Goal: Navigation & Orientation: Find specific page/section

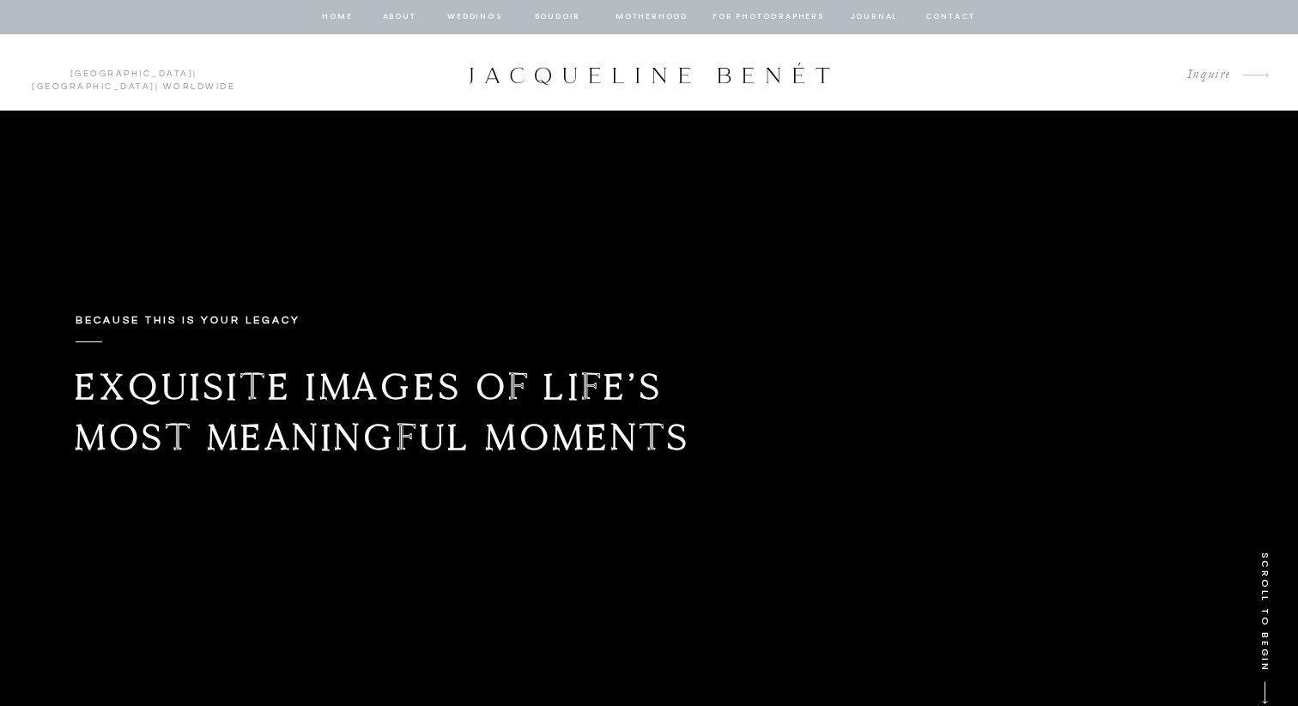
click at [550, 9] on div at bounding box center [649, 17] width 1298 height 34
click at [555, 17] on nav "BOUDOIR" at bounding box center [557, 16] width 49 height 15
click at [555, 15] on nav "BOUDOIR" at bounding box center [557, 16] width 49 height 15
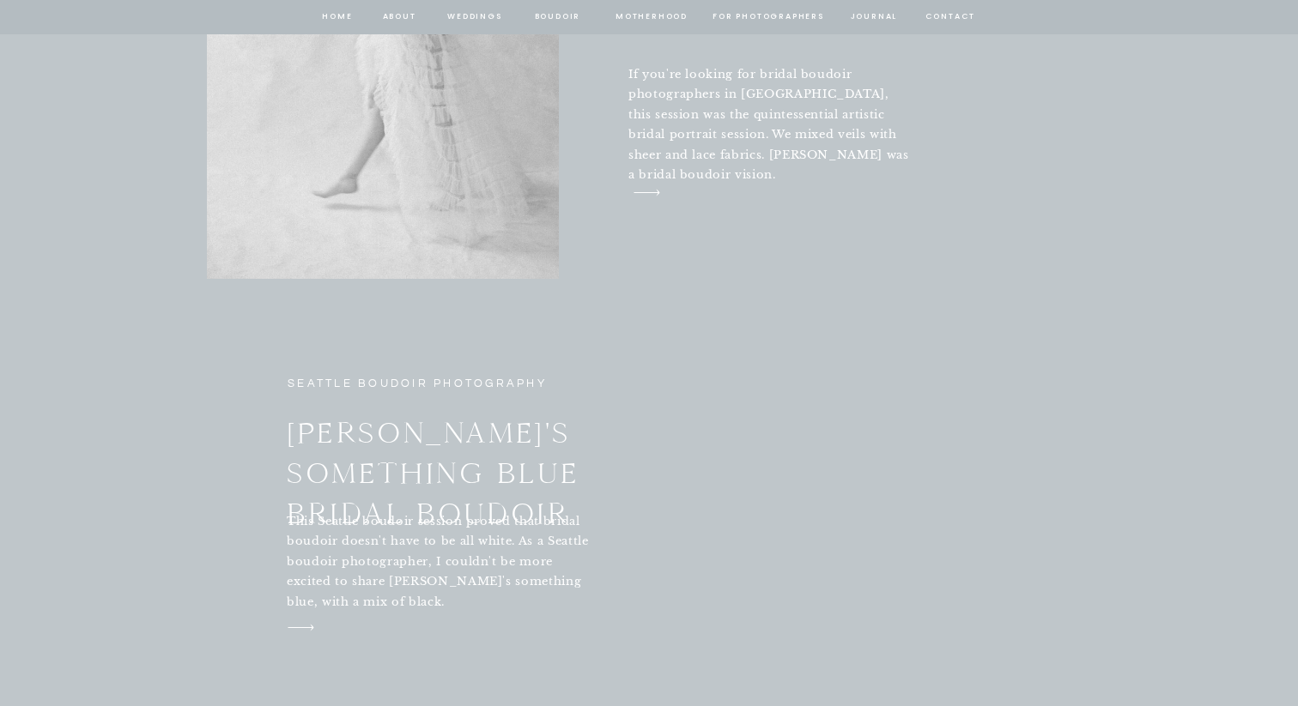
scroll to position [6402, 0]
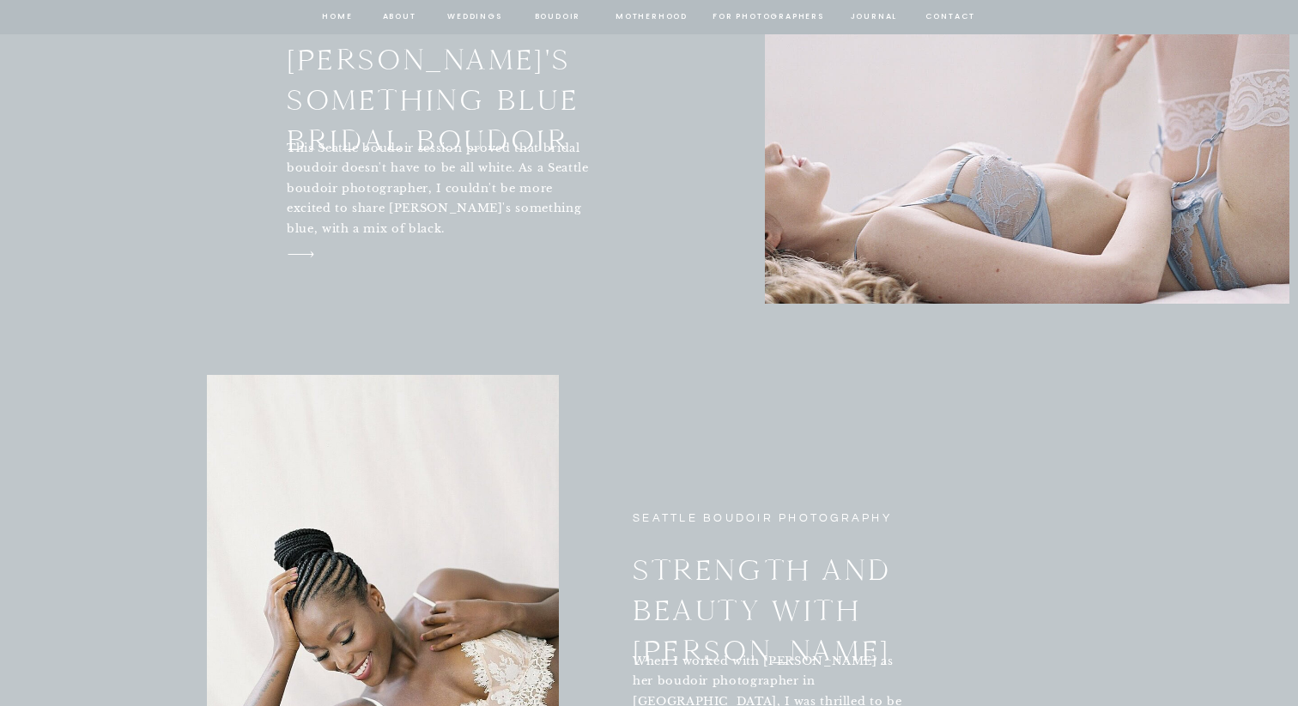
click at [676, 17] on nav "Motherhood" at bounding box center [650, 16] width 71 height 15
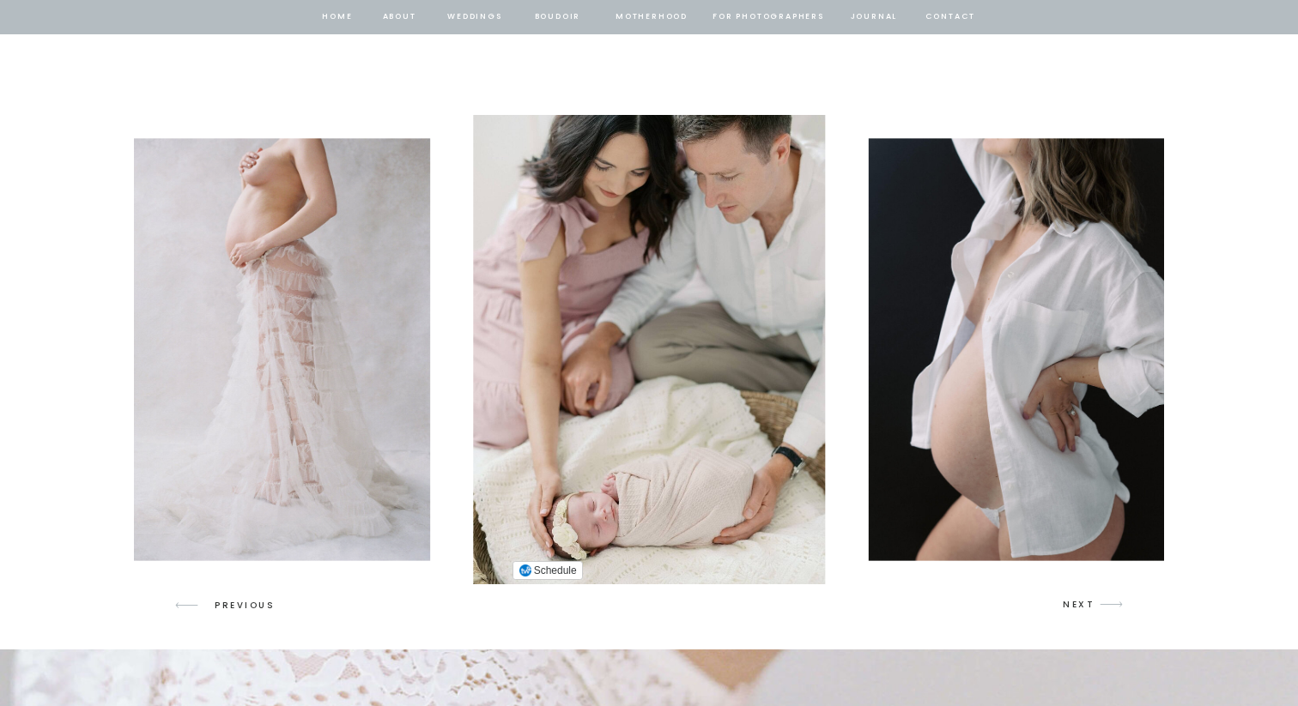
scroll to position [2493, 0]
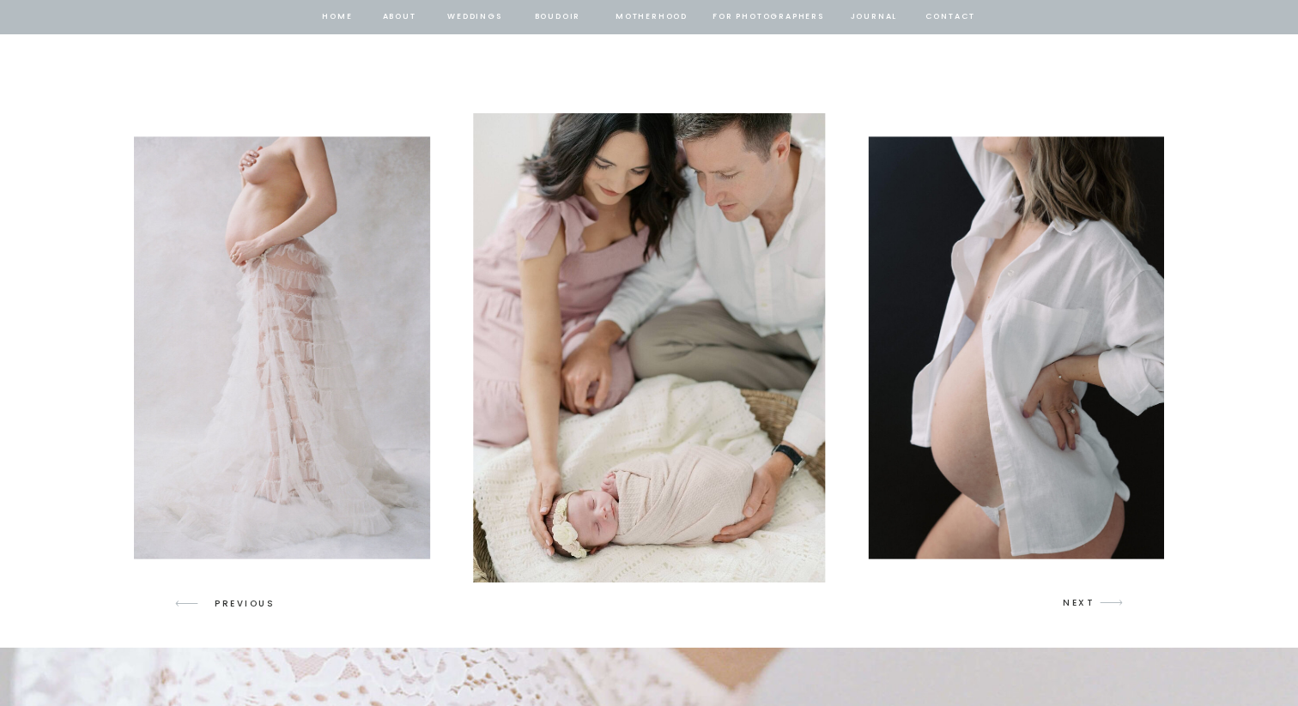
click at [1071, 602] on p "NEXT" at bounding box center [1079, 603] width 33 height 15
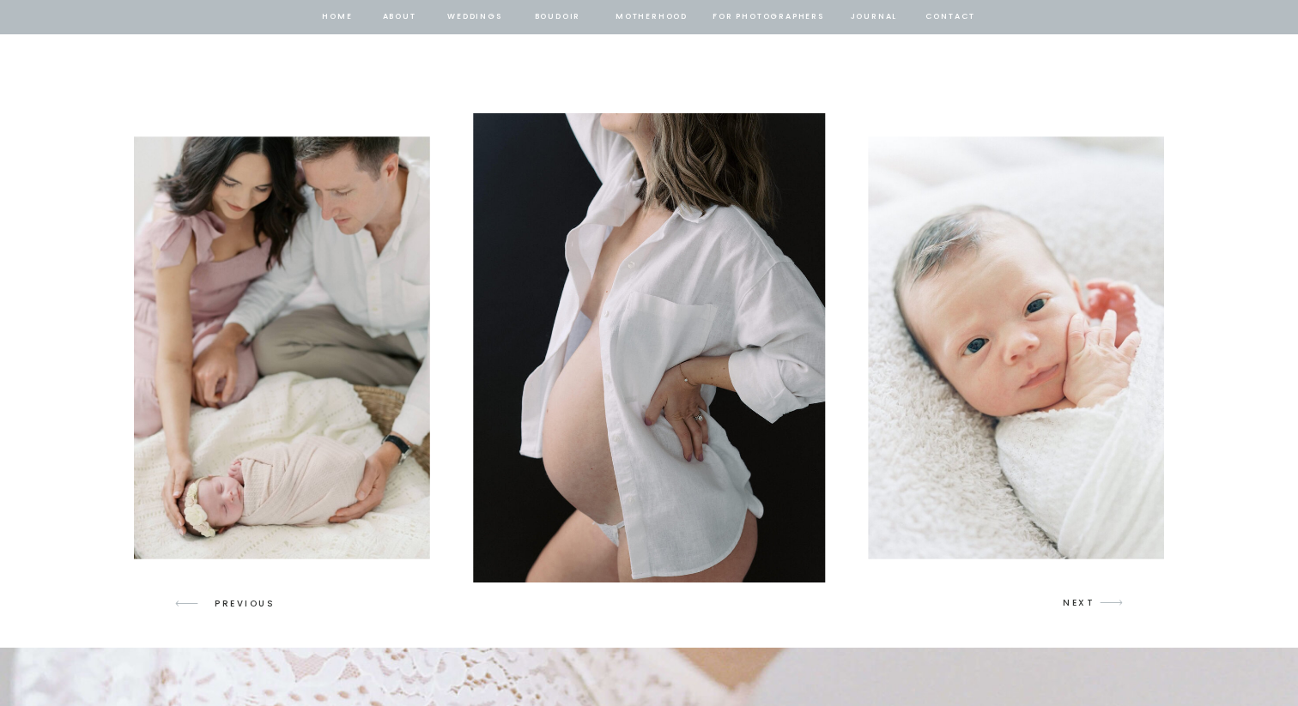
click at [1071, 602] on p "NEXT" at bounding box center [1079, 603] width 33 height 15
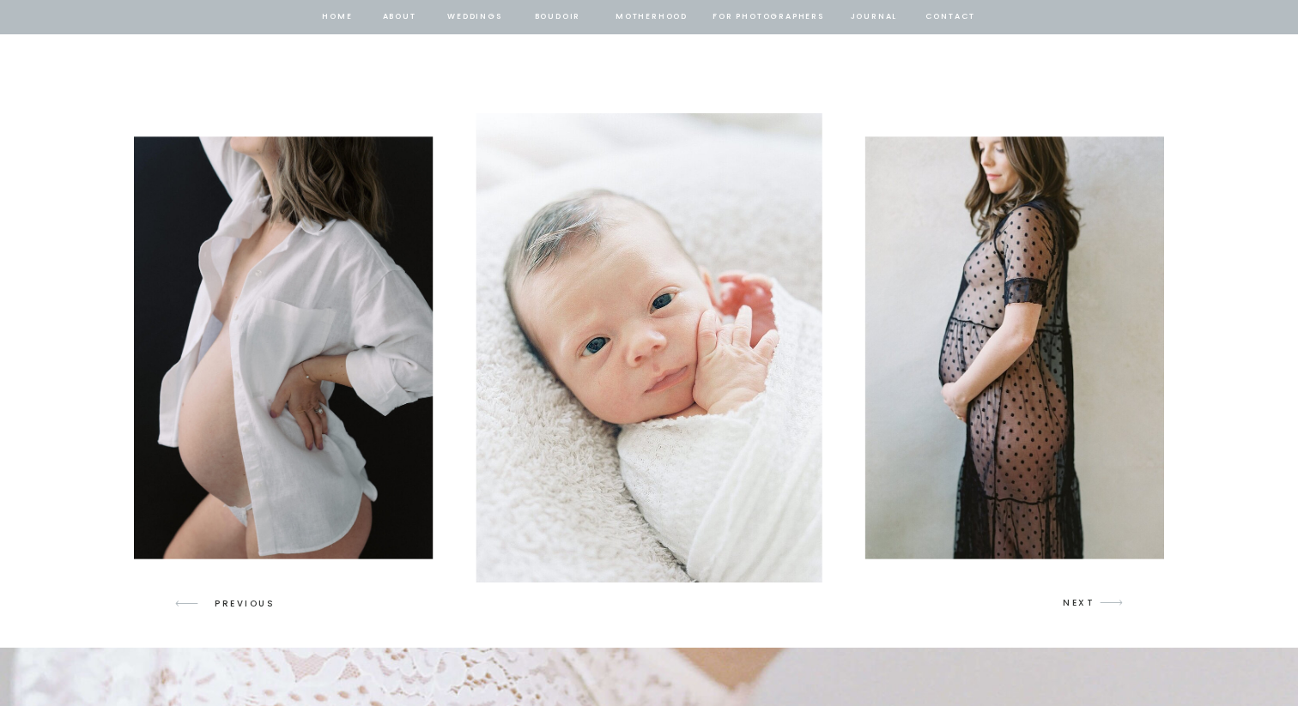
click at [1071, 602] on p "NEXT" at bounding box center [1079, 603] width 33 height 15
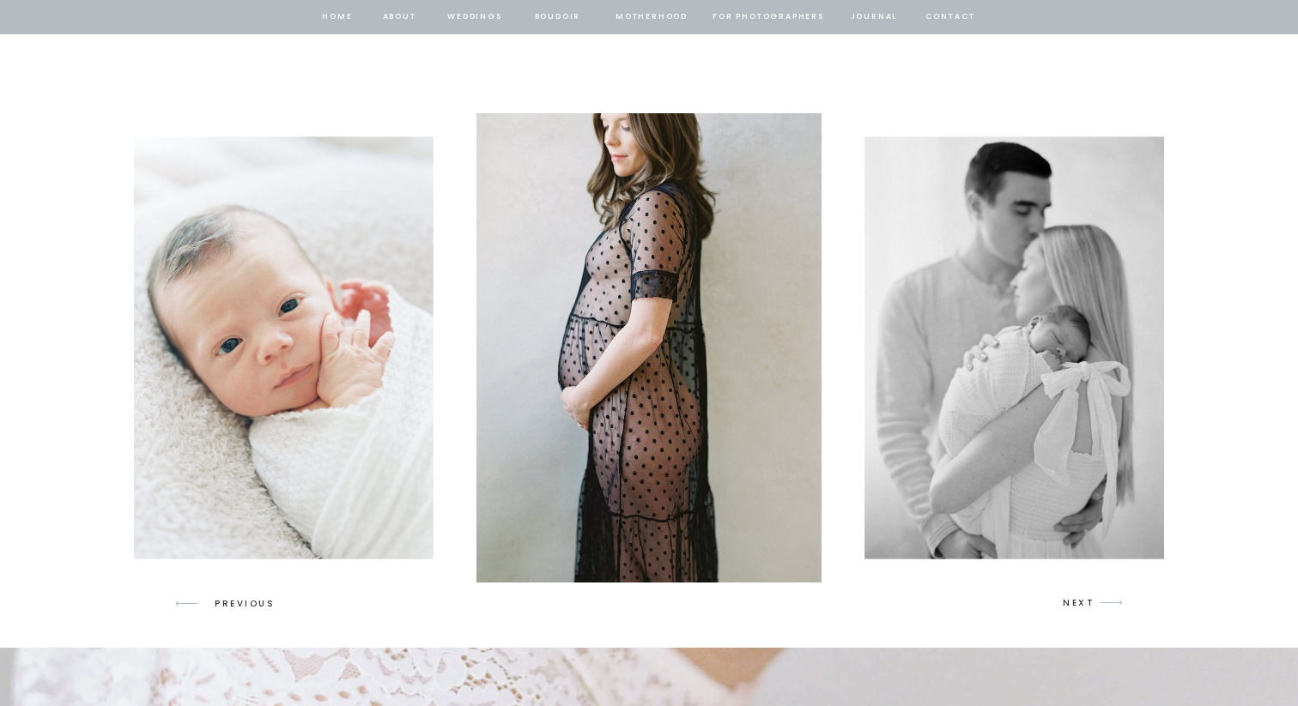
click at [1071, 602] on p "NEXT" at bounding box center [1079, 603] width 33 height 15
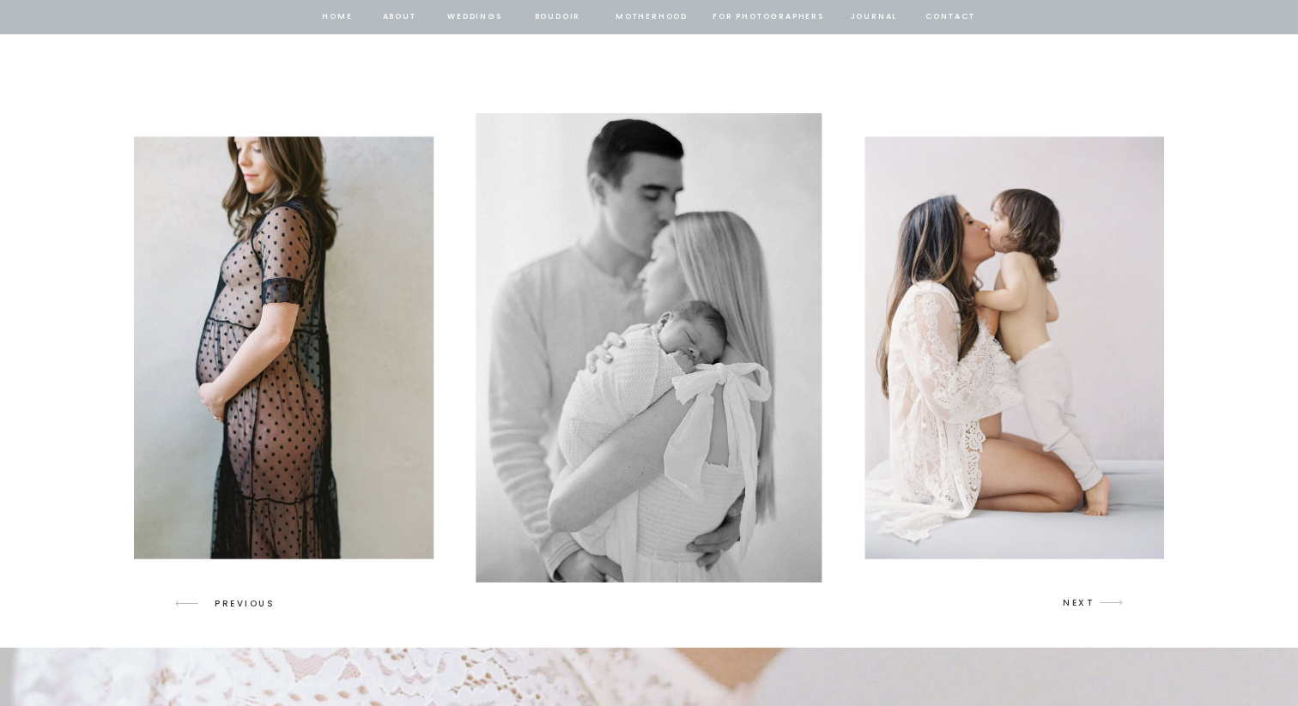
click at [1071, 602] on p "NEXT" at bounding box center [1079, 603] width 33 height 15
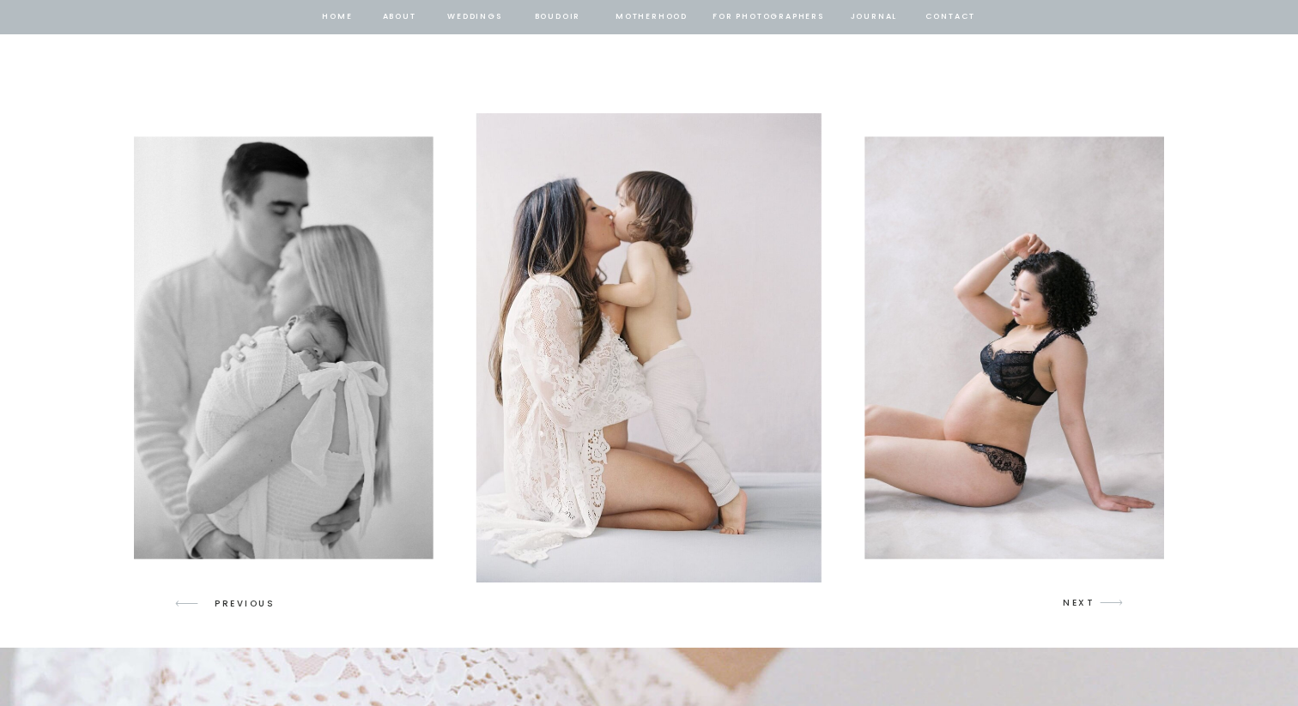
click at [1071, 602] on p "NEXT" at bounding box center [1079, 603] width 33 height 15
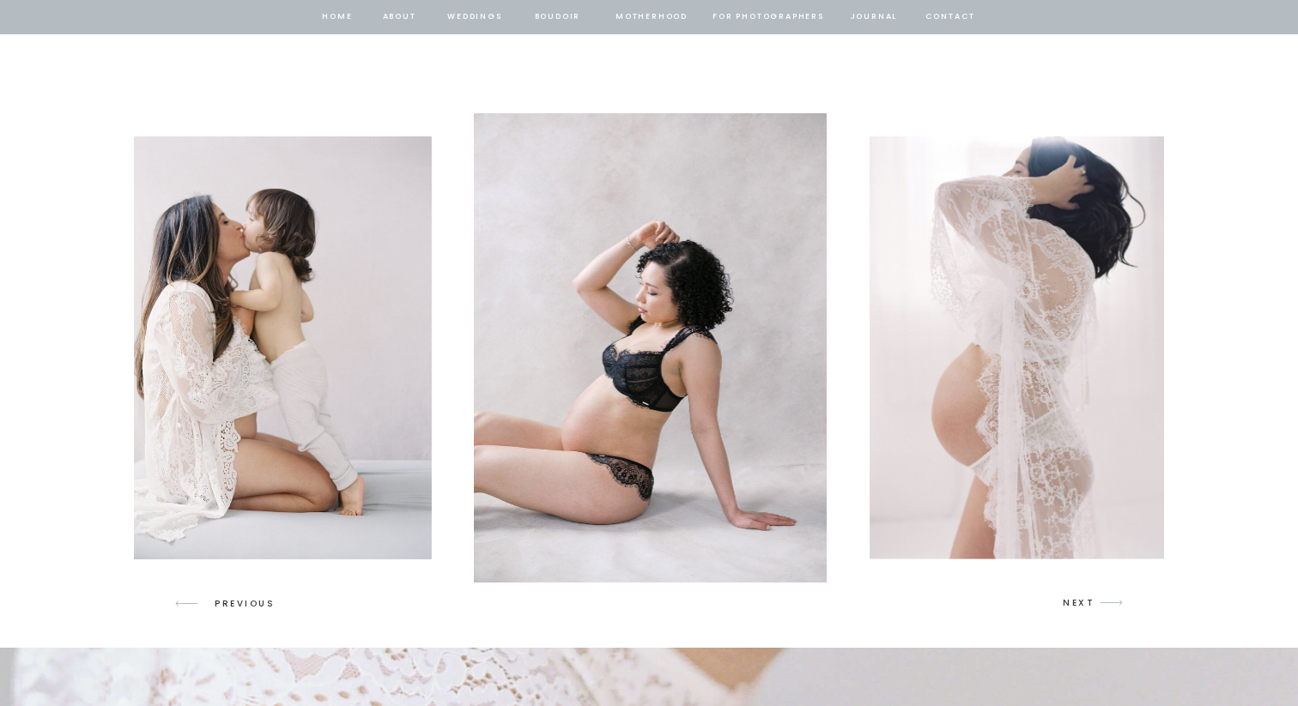
click at [1071, 602] on p "NEXT" at bounding box center [1079, 603] width 33 height 15
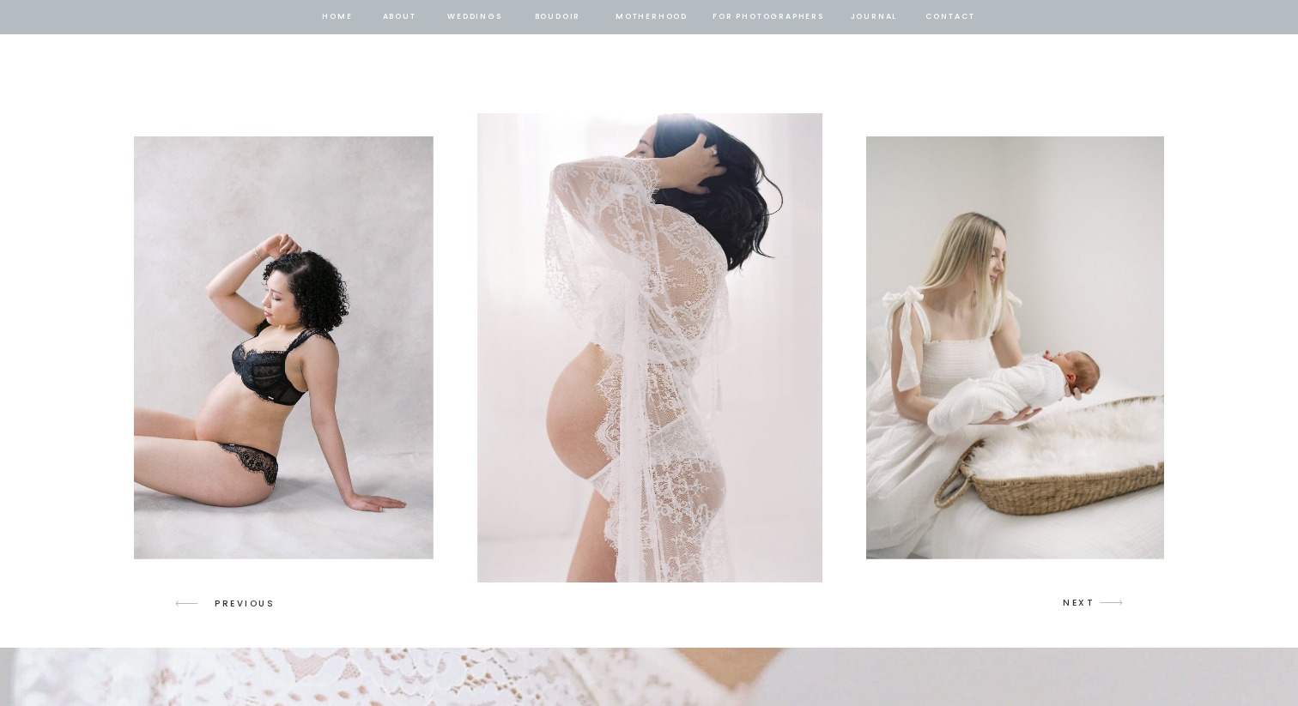
click at [1071, 602] on p "NEXT" at bounding box center [1079, 603] width 33 height 15
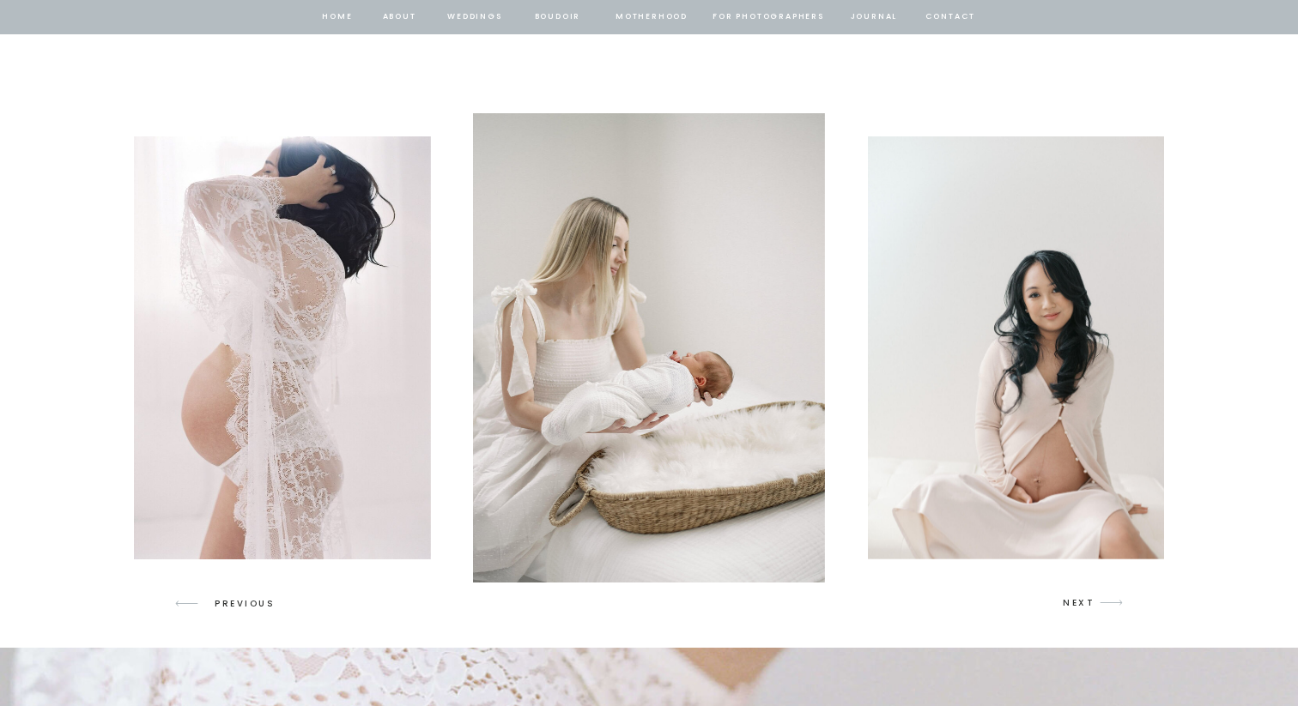
click at [1071, 602] on p "NEXT" at bounding box center [1079, 603] width 33 height 15
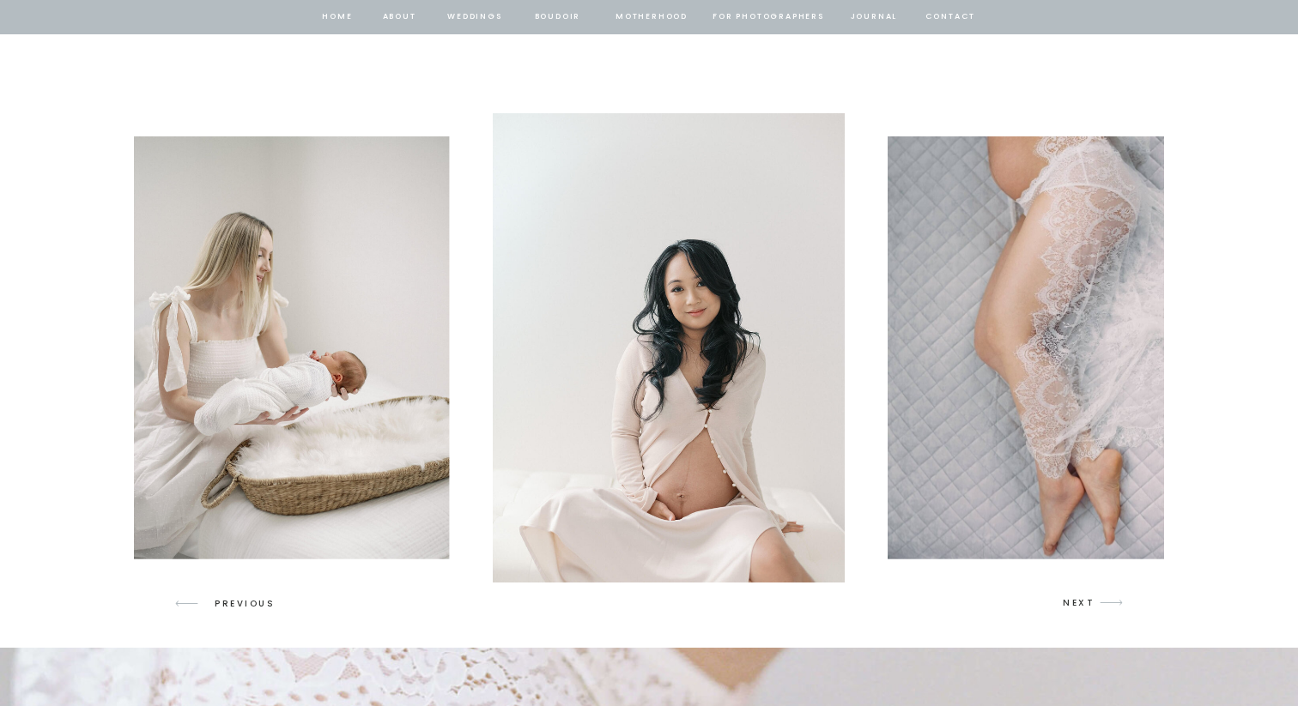
click at [1071, 602] on p "NEXT" at bounding box center [1079, 603] width 33 height 15
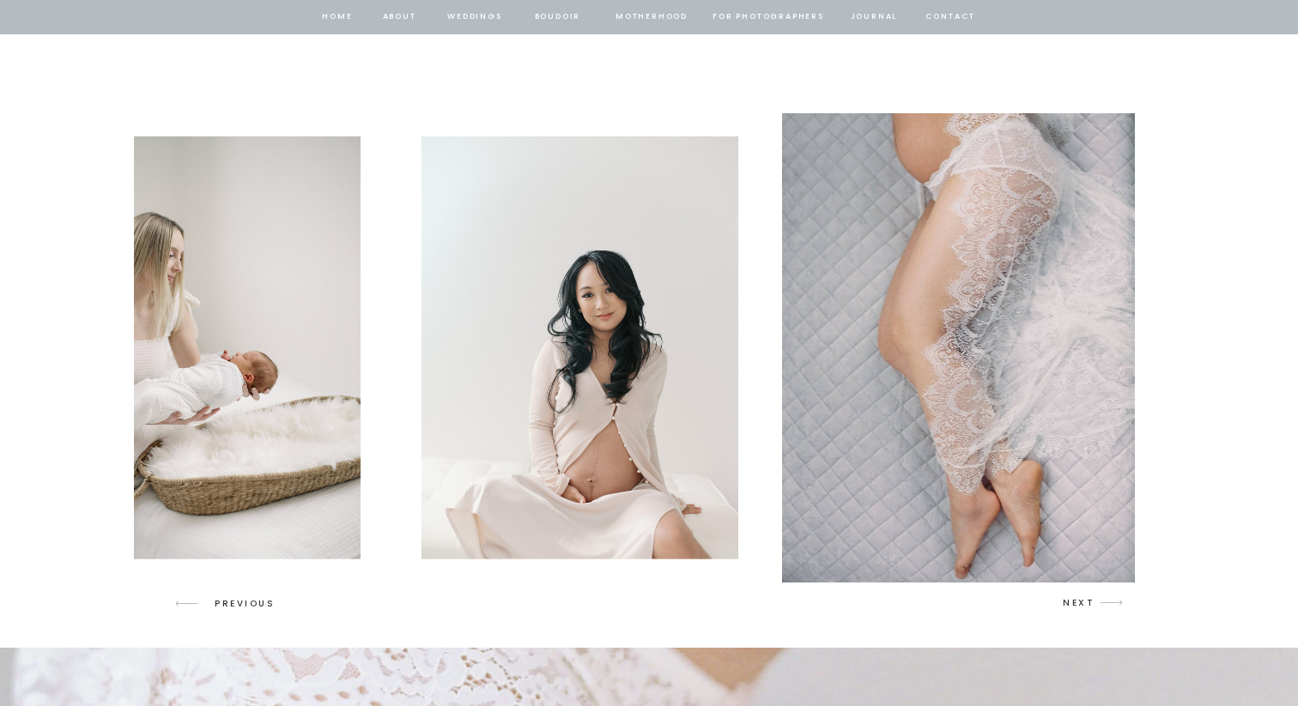
click at [1071, 602] on p "NEXT" at bounding box center [1079, 603] width 33 height 15
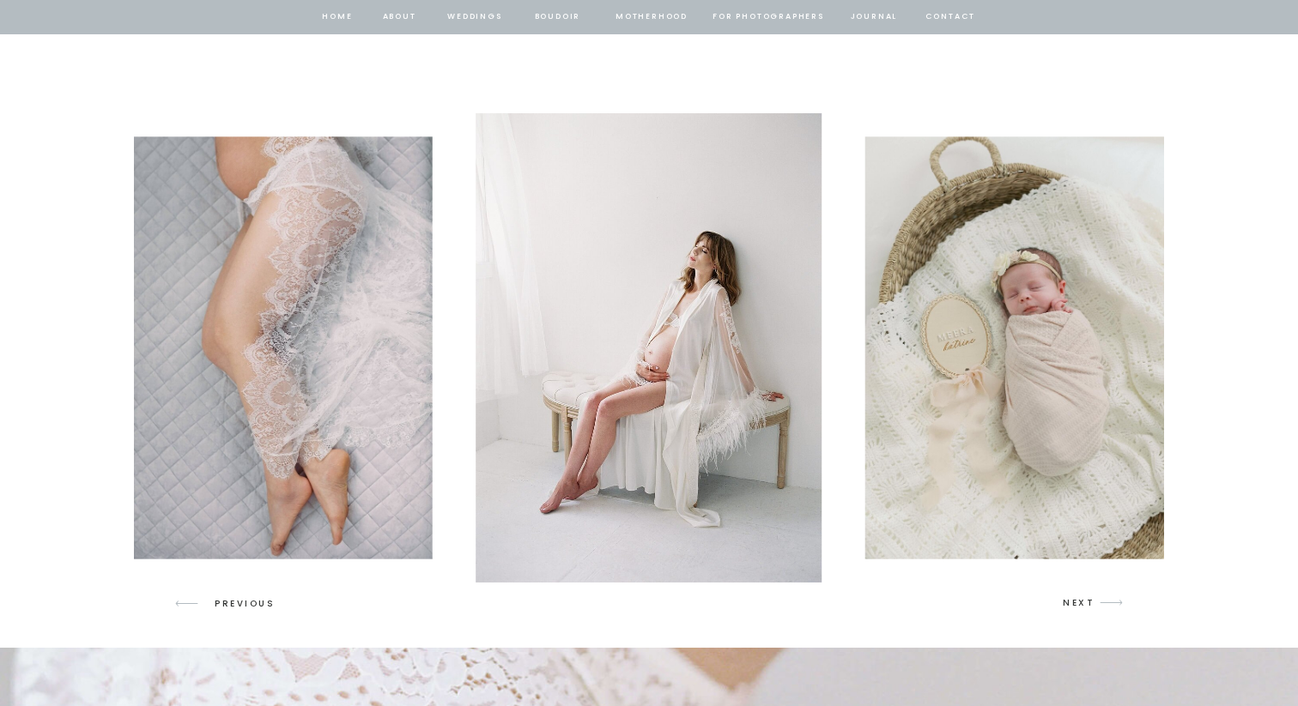
click at [1071, 602] on p "NEXT" at bounding box center [1079, 603] width 33 height 15
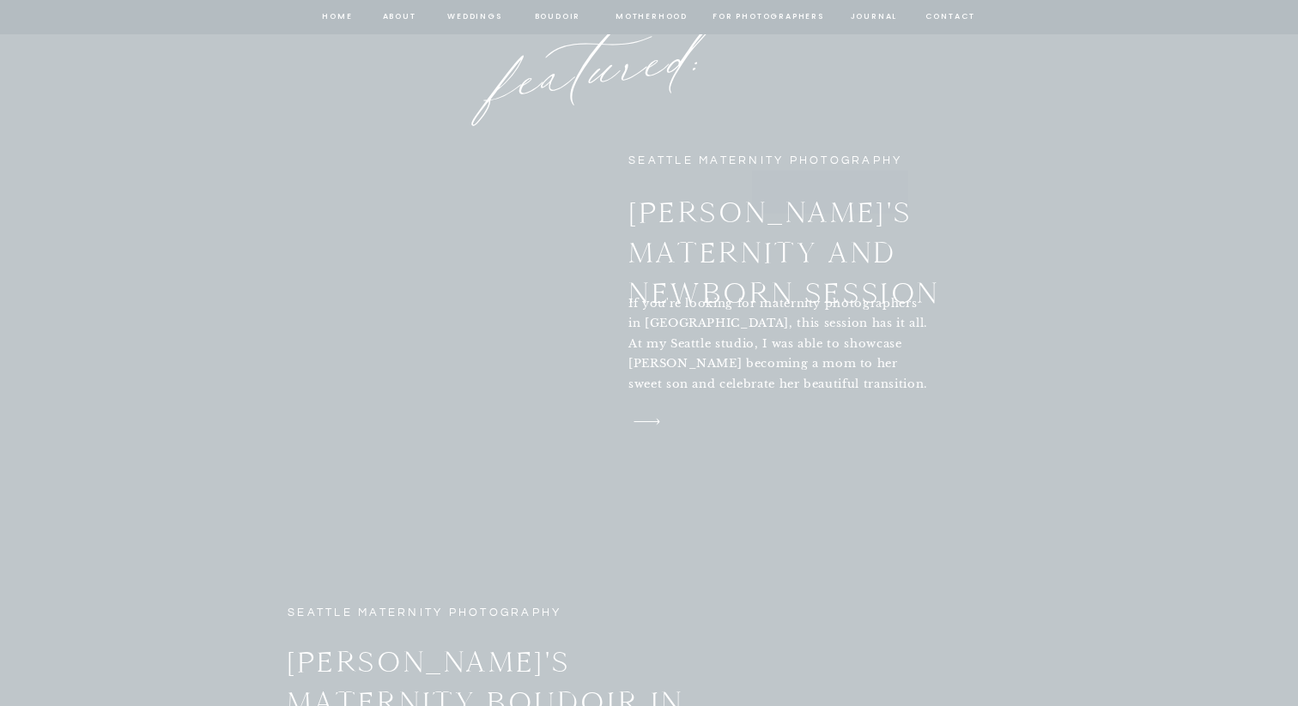
scroll to position [6130, 0]
